Goal: Information Seeking & Learning: Learn about a topic

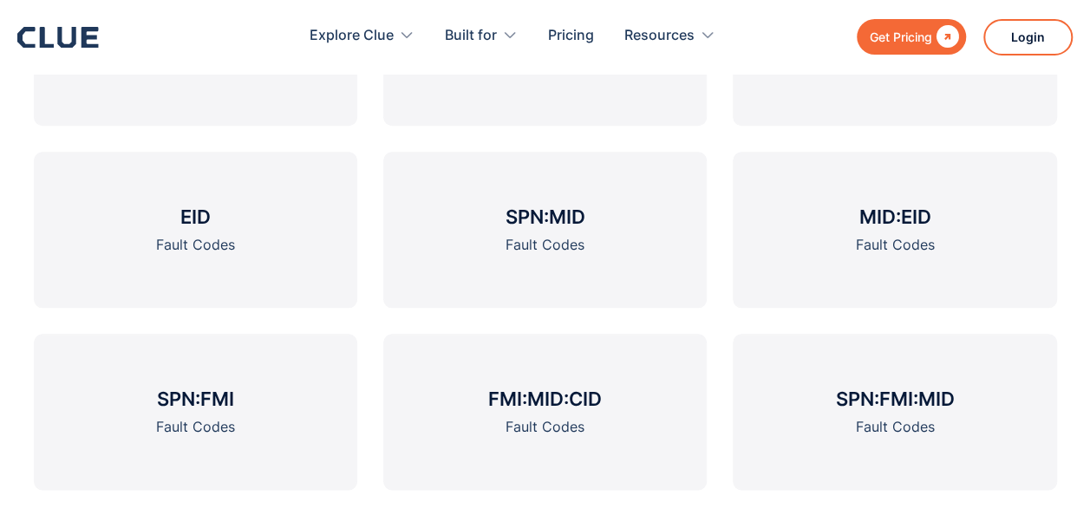
scroll to position [780, 0]
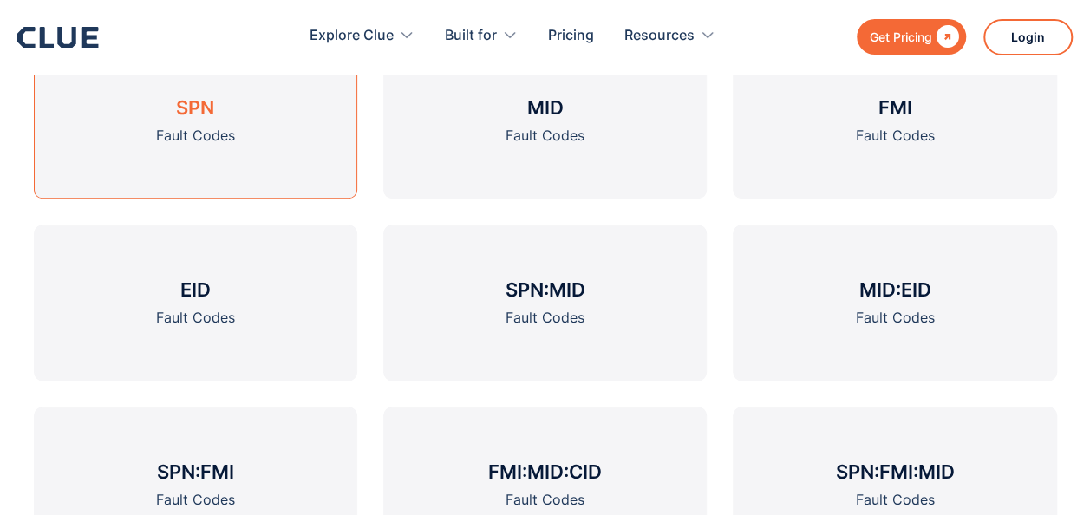
click at [203, 116] on h3 "SPN" at bounding box center [195, 107] width 38 height 26
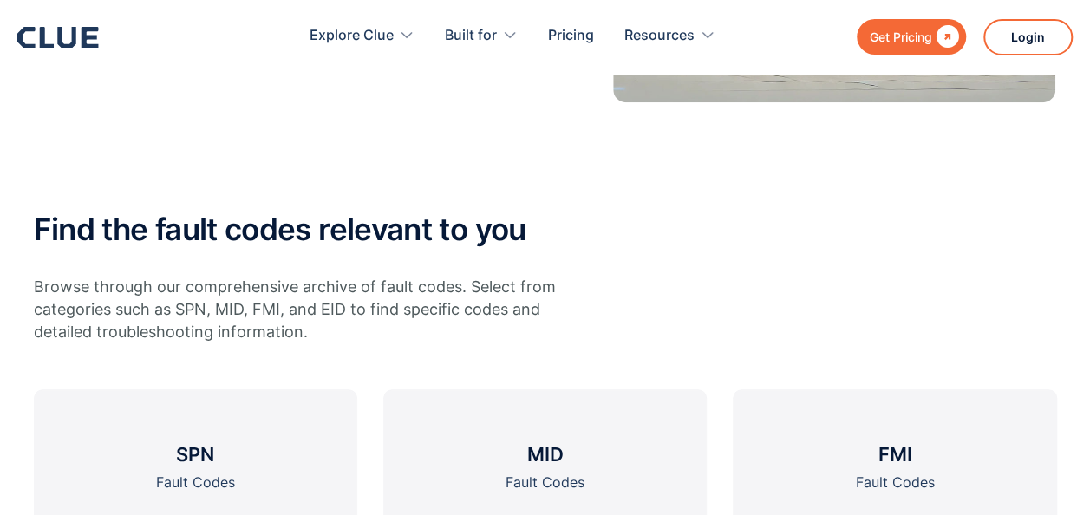
scroll to position [87, 0]
